Goal: Task Accomplishment & Management: Complete application form

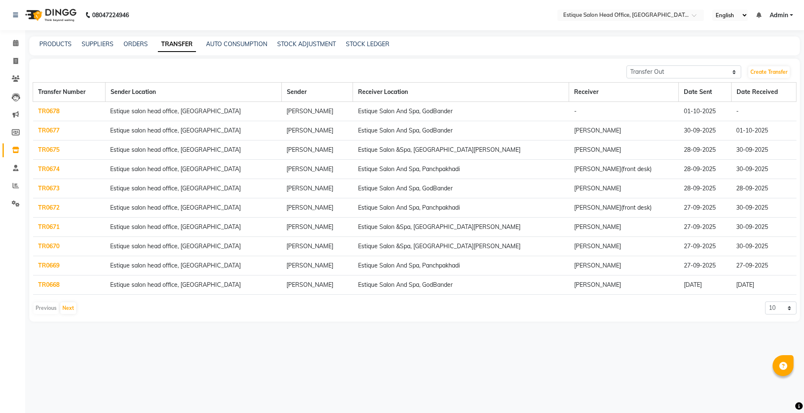
select select "sender"
click at [44, 111] on link "TR0678" at bounding box center [48, 111] width 21 height 8
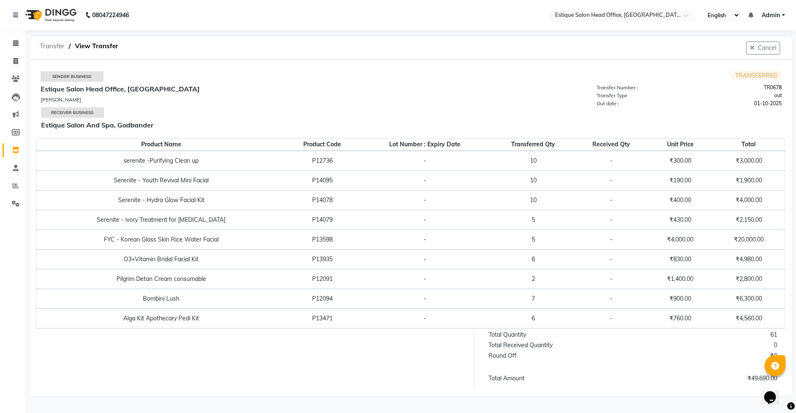
click at [53, 46] on span "Transfer" at bounding box center [52, 46] width 33 height 15
select select "sender"
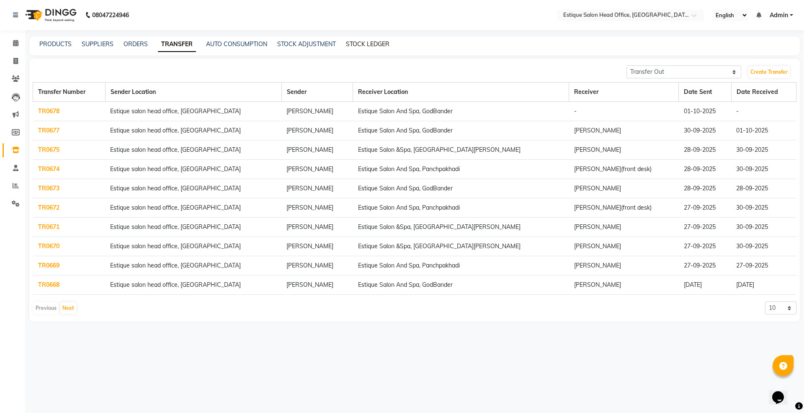
click at [364, 45] on link "STOCK LEDGER" at bounding box center [368, 44] width 44 height 8
select select "all"
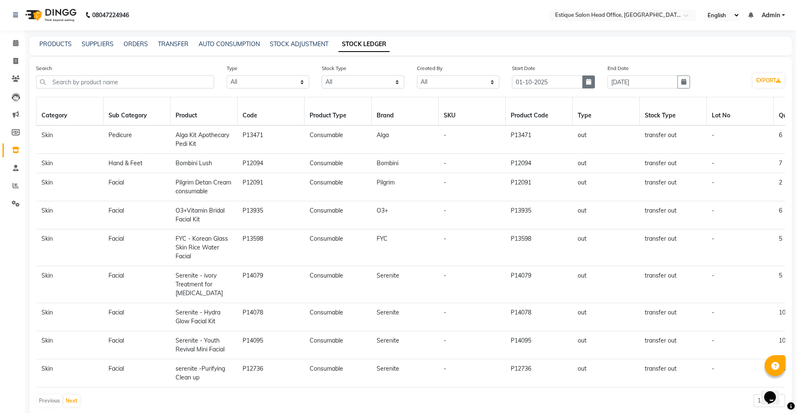
click at [587, 83] on icon "button" at bounding box center [588, 82] width 5 height 6
select select "10"
select select "2025"
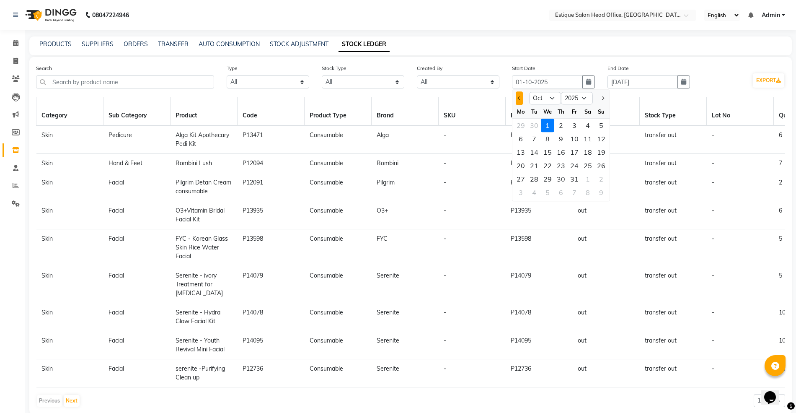
click at [518, 99] on button "Previous month" at bounding box center [519, 97] width 7 height 13
select select "9"
click at [519, 123] on div "1" at bounding box center [520, 125] width 13 height 13
type input "01-09-2025"
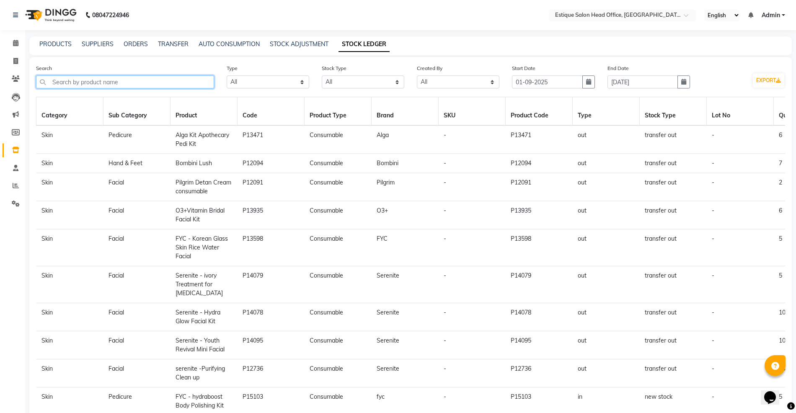
click at [98, 84] on input "text" at bounding box center [125, 81] width 178 height 13
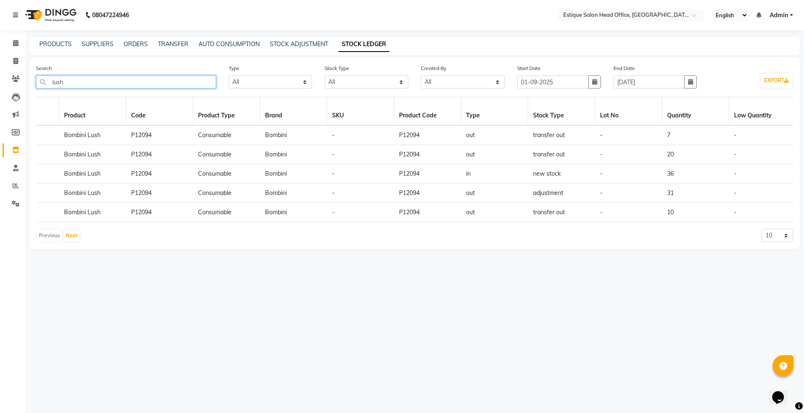
scroll to position [0, 63]
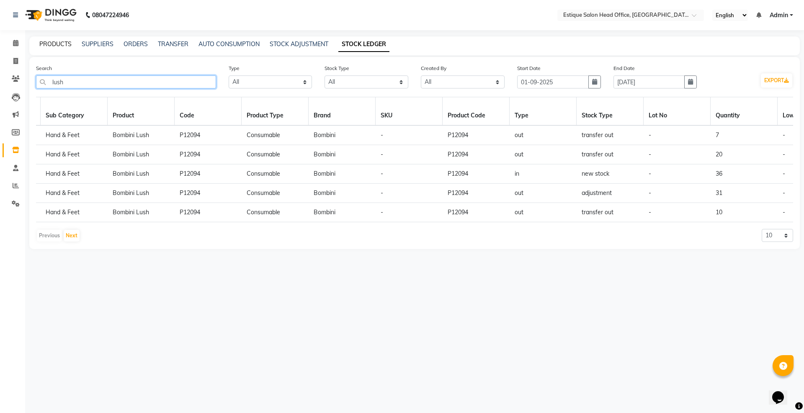
type input "lush"
click at [54, 44] on link "PRODUCTS" at bounding box center [55, 44] width 32 height 8
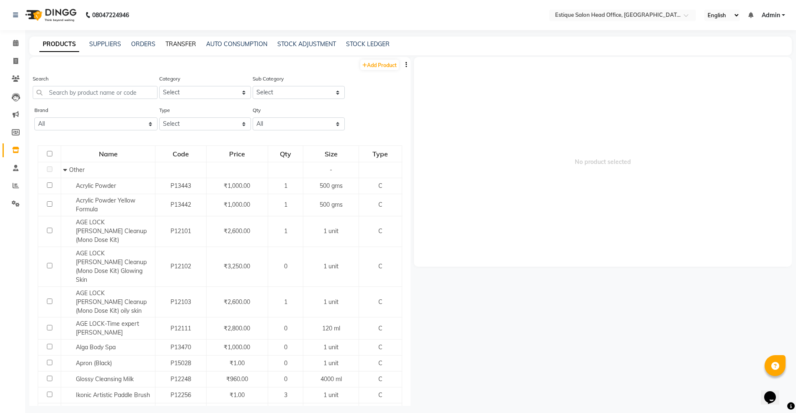
click at [176, 44] on link "TRANSFER" at bounding box center [180, 44] width 31 height 8
select select "sender"
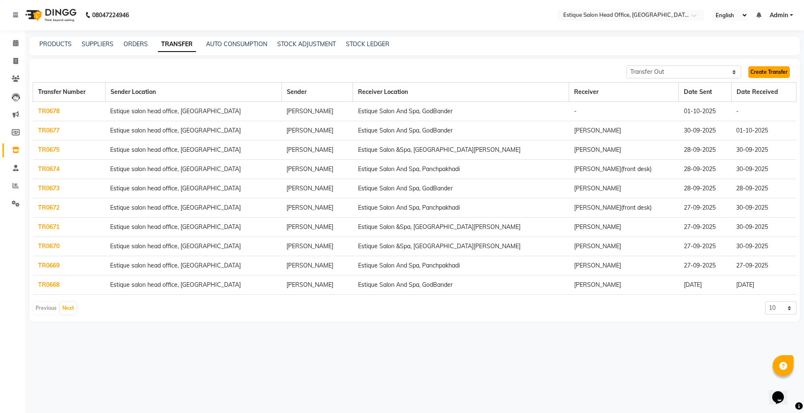
click at [775, 74] on link "Create Transfer" at bounding box center [769, 72] width 41 height 12
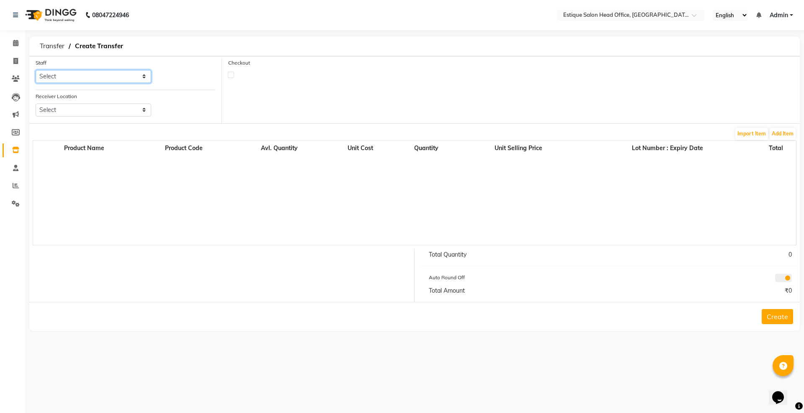
click at [44, 74] on select "Select [PERSON_NAME]" at bounding box center [94, 76] width 116 height 13
select select "84251"
click at [36, 70] on select "Select [PERSON_NAME]" at bounding box center [94, 76] width 116 height 13
click at [62, 106] on select "Select Estique Salon And Spa, Panchpakhadi Estique Salon And Spa, Godbander Est…" at bounding box center [94, 109] width 116 height 13
select select "1352"
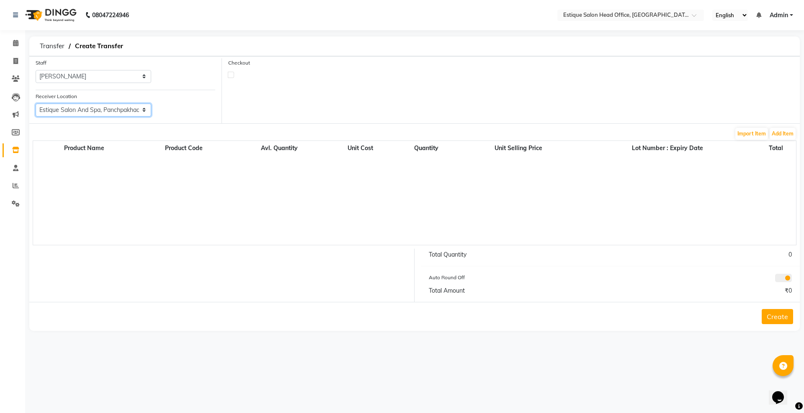
click at [36, 103] on select "Select Estique Salon And Spa, Panchpakhadi Estique Salon And Spa, Godbander Est…" at bounding box center [94, 109] width 116 height 13
click at [782, 135] on button "Add Item" at bounding box center [783, 134] width 26 height 12
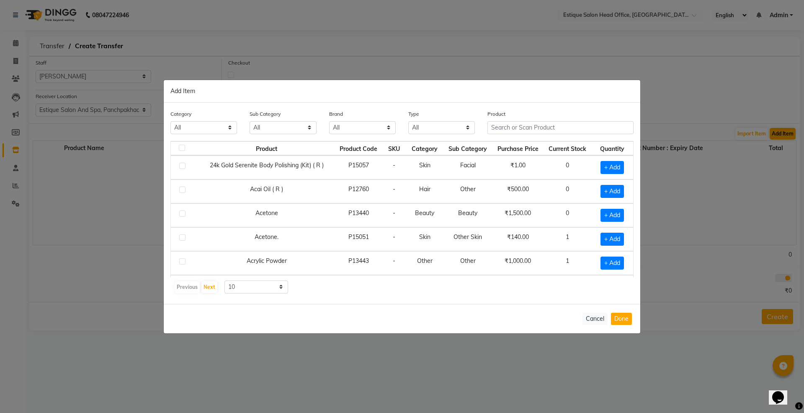
select select "381501500"
click at [496, 124] on input "text" at bounding box center [561, 127] width 146 height 13
drag, startPoint x: 508, startPoint y: 126, endPoint x: 458, endPoint y: 129, distance: 49.9
click at [458, 129] on div "Category All Hair Skin Makeup Personal Care Appliances [PERSON_NAME] Waxing Dis…" at bounding box center [402, 124] width 476 height 31
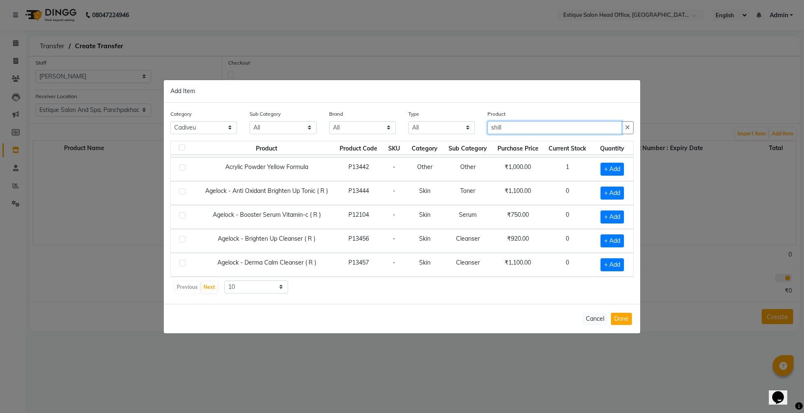
scroll to position [123, 0]
click at [209, 291] on button "Next" at bounding box center [210, 287] width 16 height 12
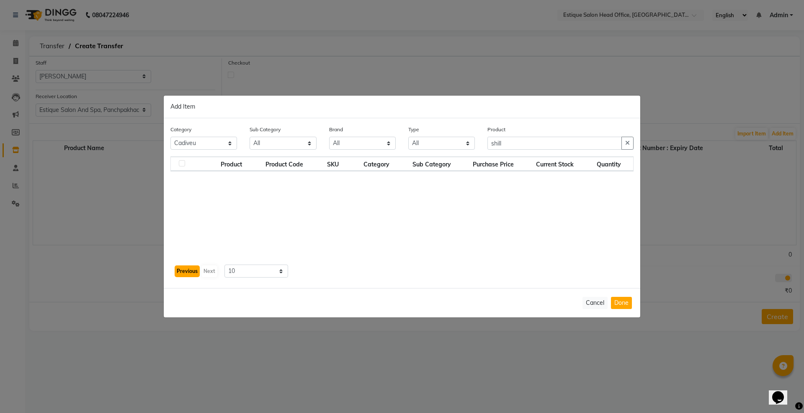
click at [193, 274] on button "Previous" at bounding box center [187, 271] width 25 height 12
drag, startPoint x: 508, startPoint y: 141, endPoint x: 475, endPoint y: 151, distance: 34.5
click at [475, 151] on div "Category All Hair Skin Makeup Personal Care Appliances [PERSON_NAME] Waxing Dis…" at bounding box center [402, 140] width 476 height 31
click at [514, 145] on input "shill" at bounding box center [555, 143] width 134 height 13
type input "s"
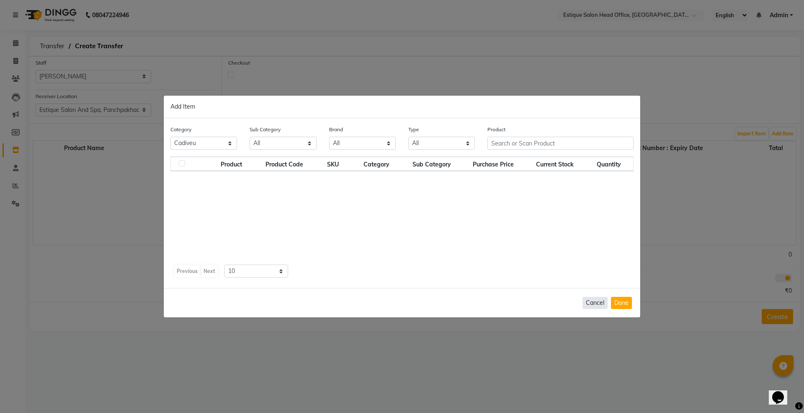
click at [599, 300] on button "Cancel" at bounding box center [595, 303] width 25 height 12
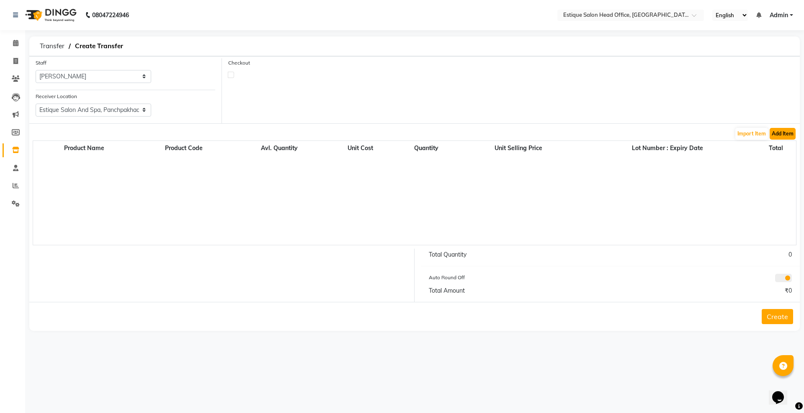
click at [783, 137] on button "Add Item" at bounding box center [783, 134] width 26 height 12
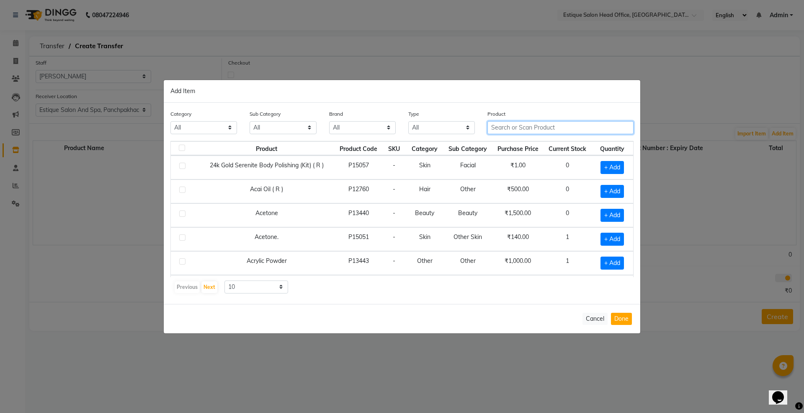
click at [504, 127] on input "text" at bounding box center [561, 127] width 146 height 13
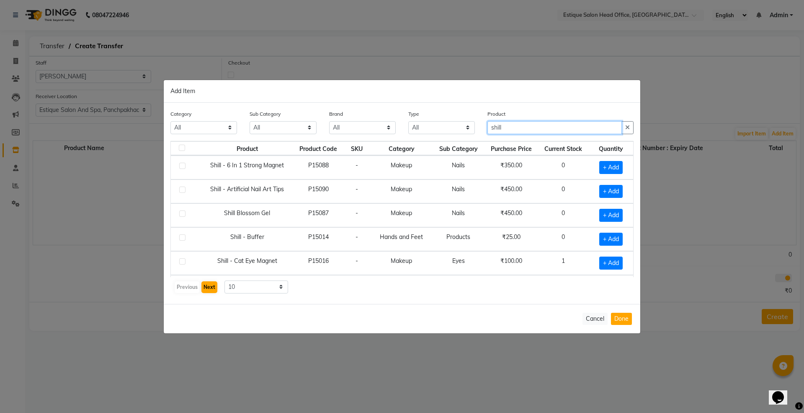
type input "shill"
click at [210, 288] on button "Next" at bounding box center [210, 287] width 16 height 12
click at [604, 242] on span "+ Add" at bounding box center [611, 239] width 23 height 13
checkbox input "true"
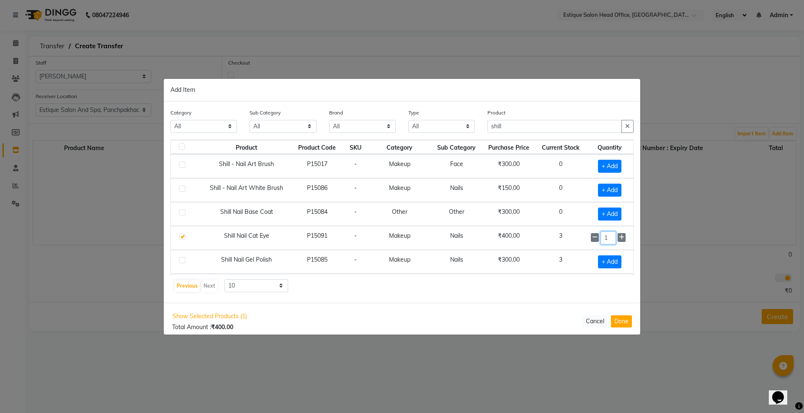
click at [605, 241] on input "1" at bounding box center [609, 237] width 16 height 13
type input "3"
click at [620, 320] on button "Done" at bounding box center [621, 321] width 21 height 12
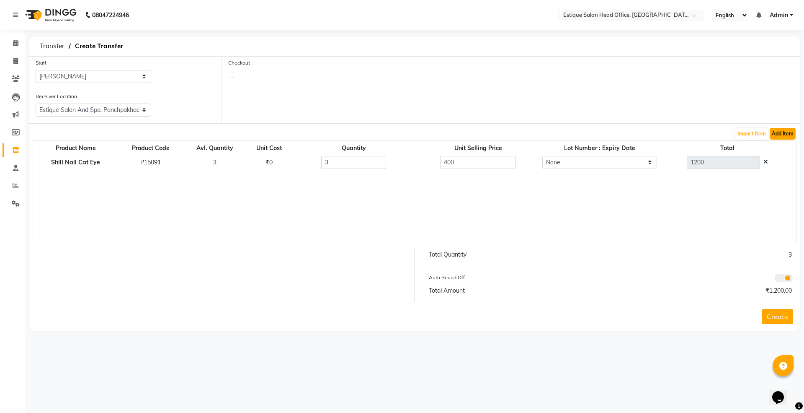
click at [783, 138] on button "Add Item" at bounding box center [783, 134] width 26 height 12
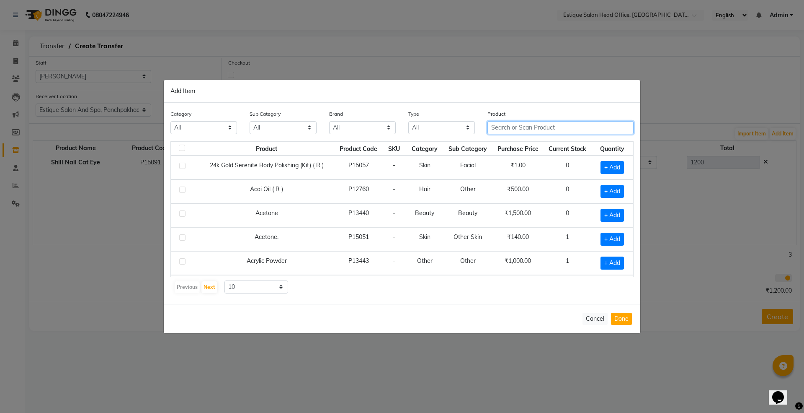
click at [512, 124] on input "text" at bounding box center [561, 127] width 146 height 13
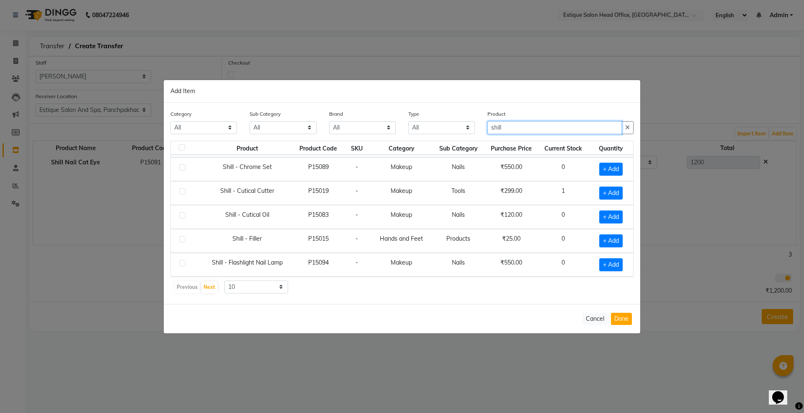
scroll to position [123, 0]
type input "shill"
click at [212, 283] on button "Next" at bounding box center [210, 287] width 16 height 12
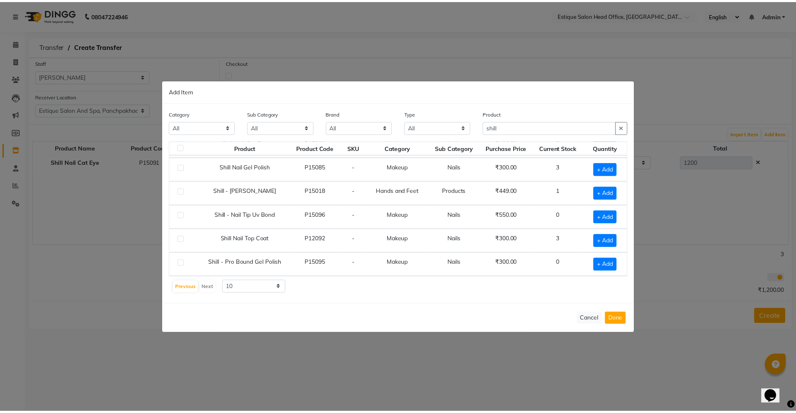
scroll to position [0, 0]
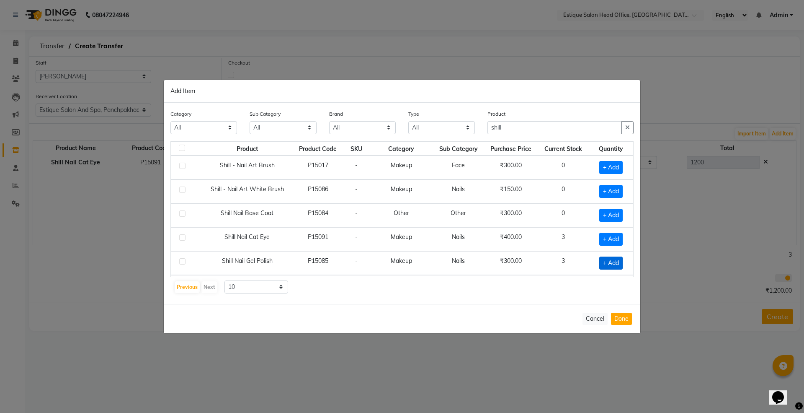
click at [603, 261] on span "+ Add" at bounding box center [611, 262] width 23 height 13
checkbox input "true"
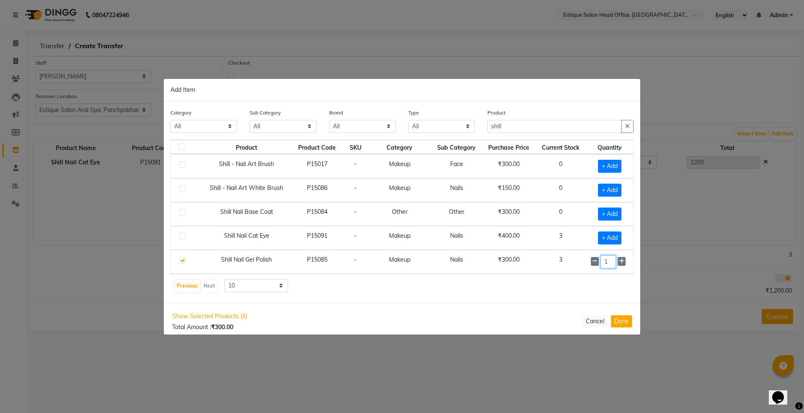
click at [602, 262] on input "1" at bounding box center [609, 261] width 16 height 13
type input "3"
click at [623, 317] on button "Done" at bounding box center [621, 321] width 21 height 12
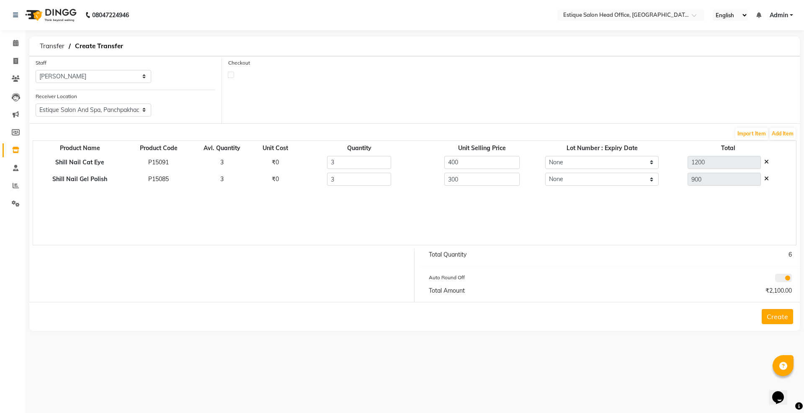
click at [770, 321] on button "Create" at bounding box center [777, 316] width 31 height 15
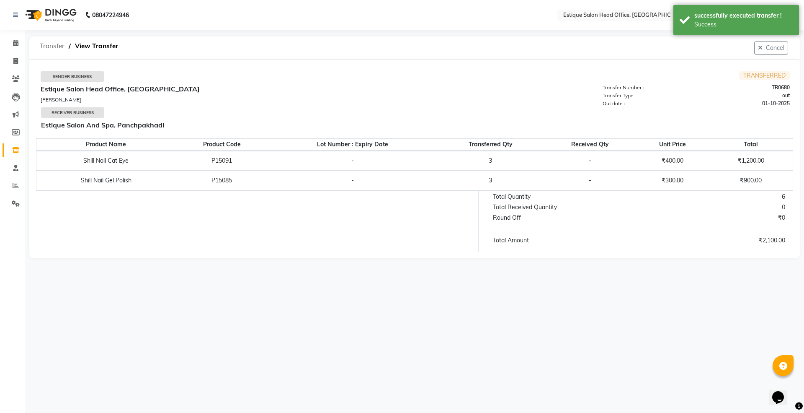
click at [47, 46] on span "Transfer" at bounding box center [52, 46] width 33 height 15
select select "sender"
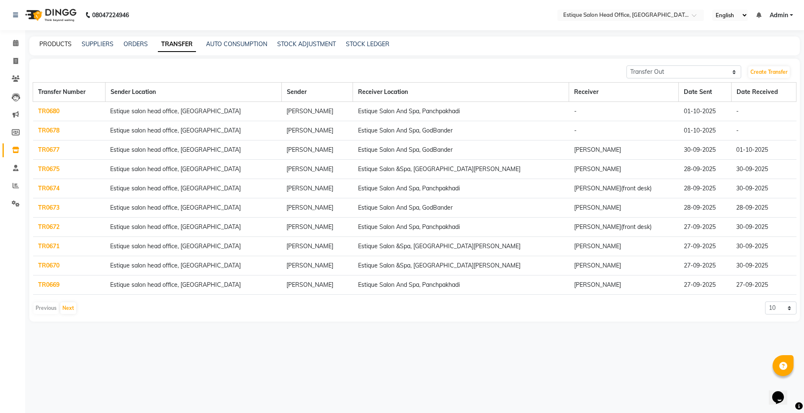
click at [49, 42] on link "PRODUCTS" at bounding box center [55, 44] width 32 height 8
